Goal: Task Accomplishment & Management: Manage account settings

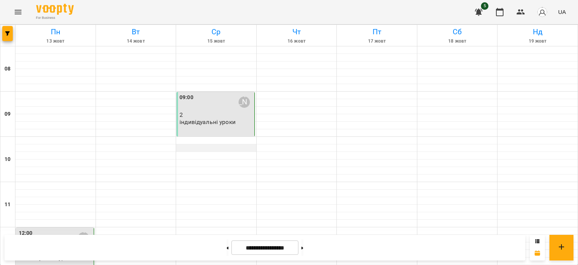
scroll to position [74, 0]
click at [206, 227] on div at bounding box center [216, 231] width 80 height 8
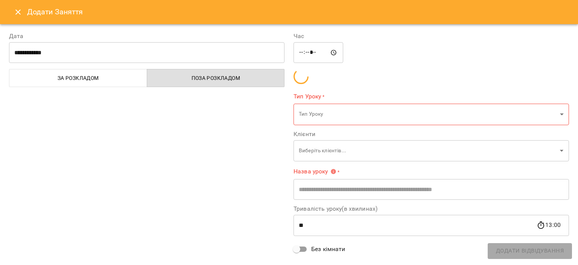
type input "**********"
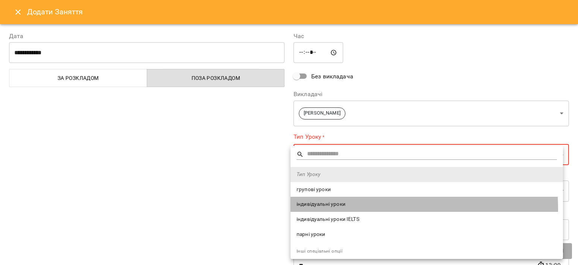
click at [327, 209] on li "індивідуальні уроки" at bounding box center [427, 204] width 273 height 15
type input "**********"
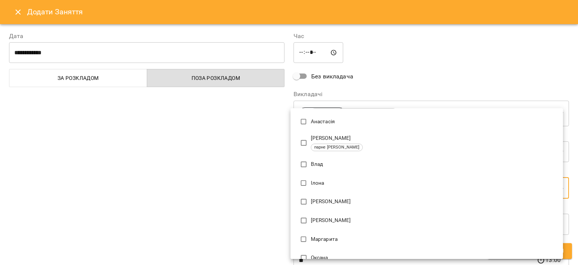
scroll to position [91, 0]
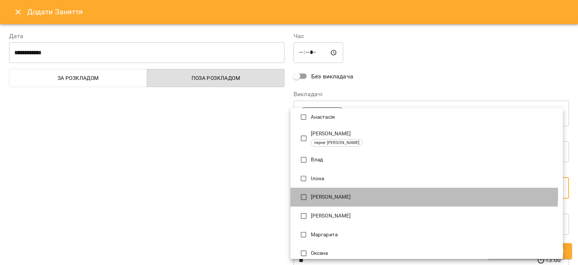
click at [328, 194] on p "[PERSON_NAME]" at bounding box center [434, 197] width 246 height 8
type input "**********"
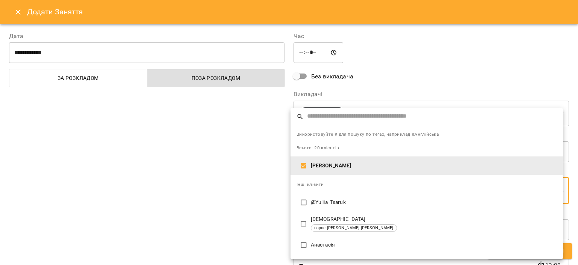
scroll to position [0, 0]
click at [247, 199] on div at bounding box center [289, 132] width 578 height 265
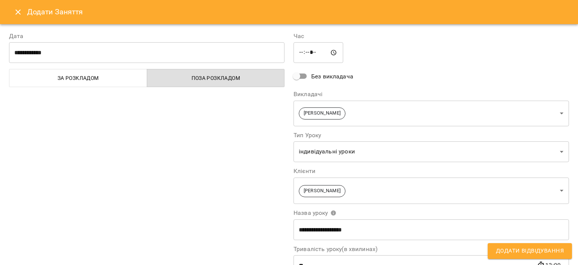
click at [518, 252] on span "Додати Відвідування" at bounding box center [530, 251] width 68 height 10
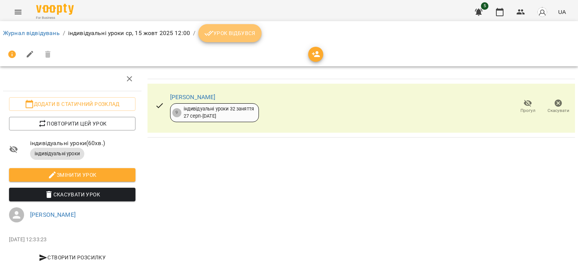
click at [241, 35] on span "Урок відбувся" at bounding box center [229, 33] width 51 height 9
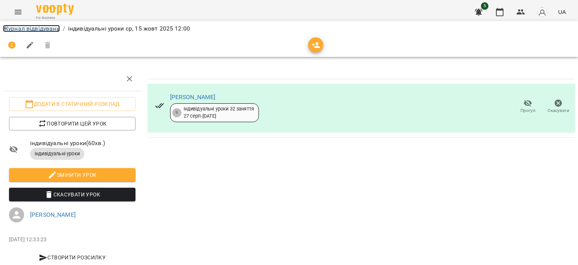
click at [48, 25] on link "Журнал відвідувань" at bounding box center [31, 28] width 57 height 7
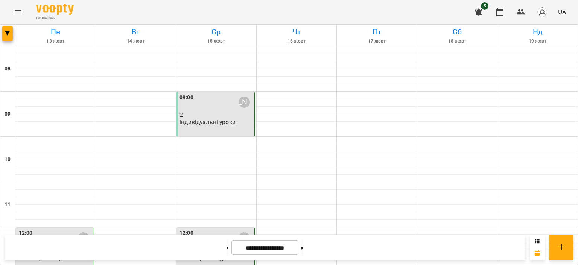
scroll to position [58, 0]
click at [204, 111] on p "2" at bounding box center [216, 114] width 73 height 6
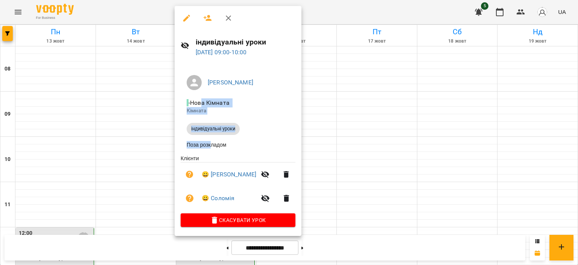
drag, startPoint x: 217, startPoint y: 148, endPoint x: 205, endPoint y: 96, distance: 53.3
click at [205, 96] on ul "[PERSON_NAME] Кімната Кімната індивідуальні уроки Поза розкладом" at bounding box center [238, 111] width 115 height 85
click at [205, 96] on li "- Нова Кімната Кімната" at bounding box center [238, 106] width 115 height 27
click at [188, 104] on span "- Нова Кімната" at bounding box center [209, 102] width 44 height 7
click at [329, 96] on div at bounding box center [289, 132] width 578 height 265
